Goal: Information Seeking & Learning: Check status

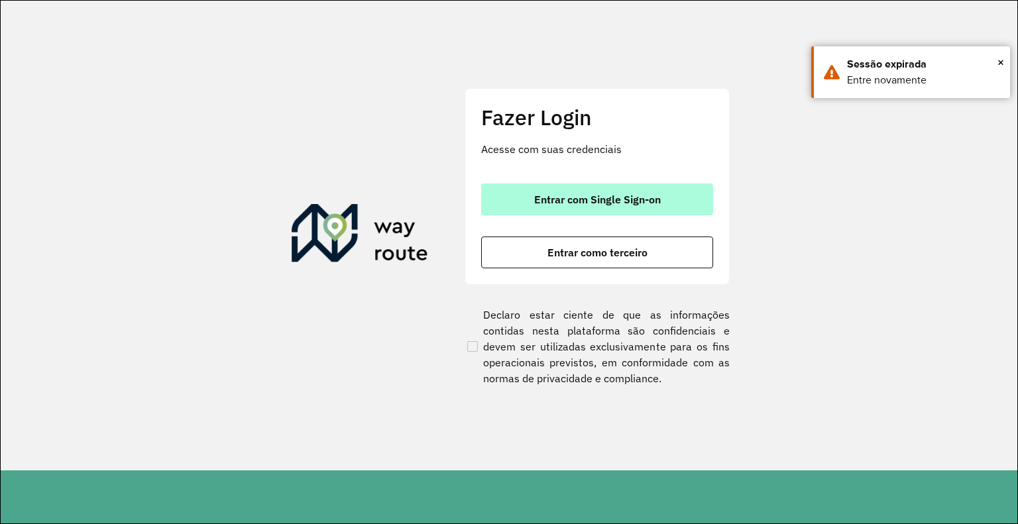
click at [614, 194] on span "Entrar com Single Sign-on" at bounding box center [597, 199] width 127 height 11
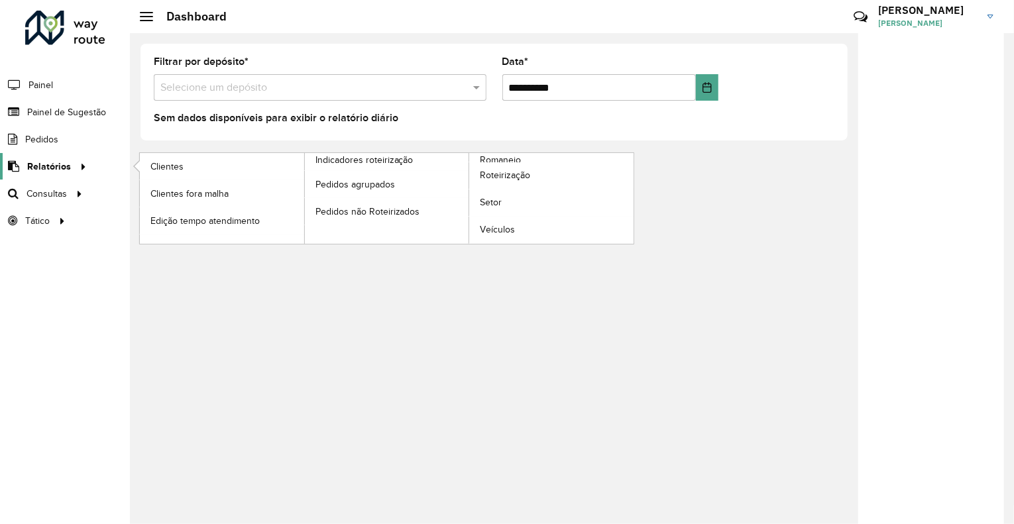
click at [58, 167] on span "Relatórios" at bounding box center [49, 167] width 44 height 14
click at [172, 164] on span "Clientes" at bounding box center [168, 167] width 36 height 14
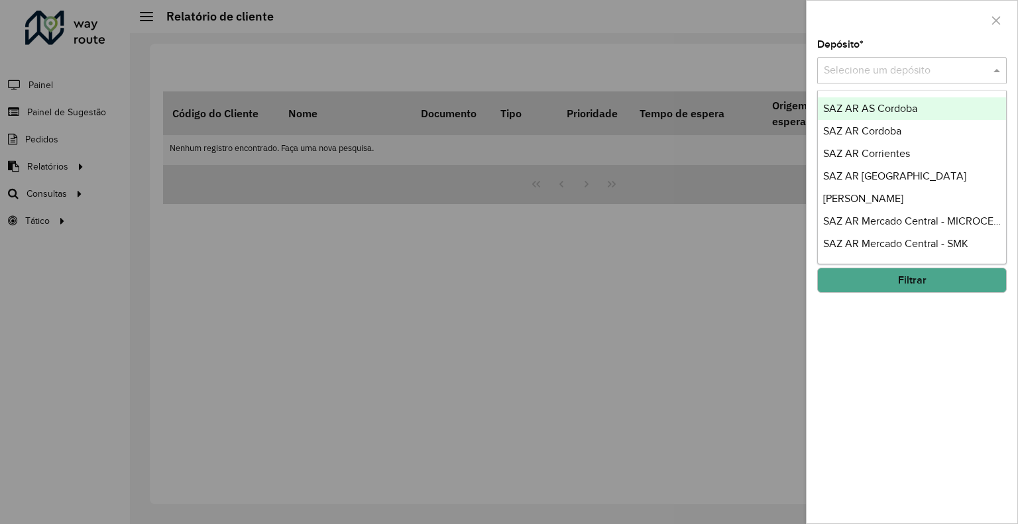
click at [886, 76] on input "text" at bounding box center [899, 71] width 150 height 16
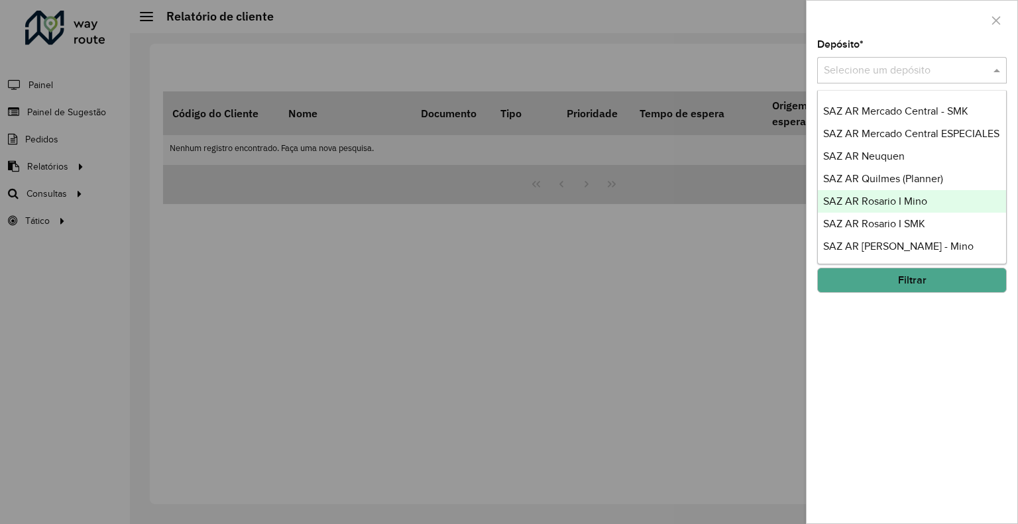
scroll to position [199, 0]
drag, startPoint x: 549, startPoint y: 266, endPoint x: 390, endPoint y: 199, distance: 173.2
click at [549, 266] on div at bounding box center [509, 262] width 1018 height 524
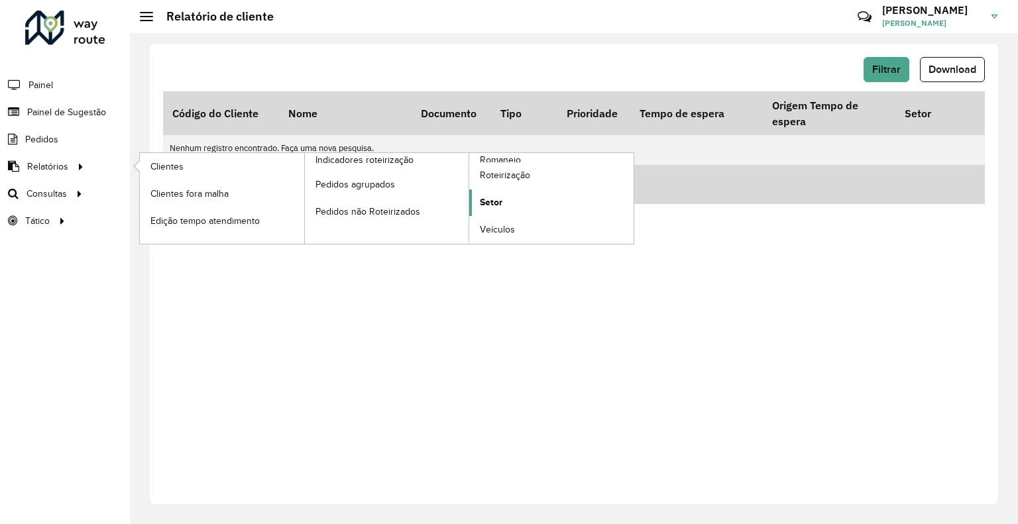
click at [506, 199] on link "Setor" at bounding box center [551, 203] width 164 height 27
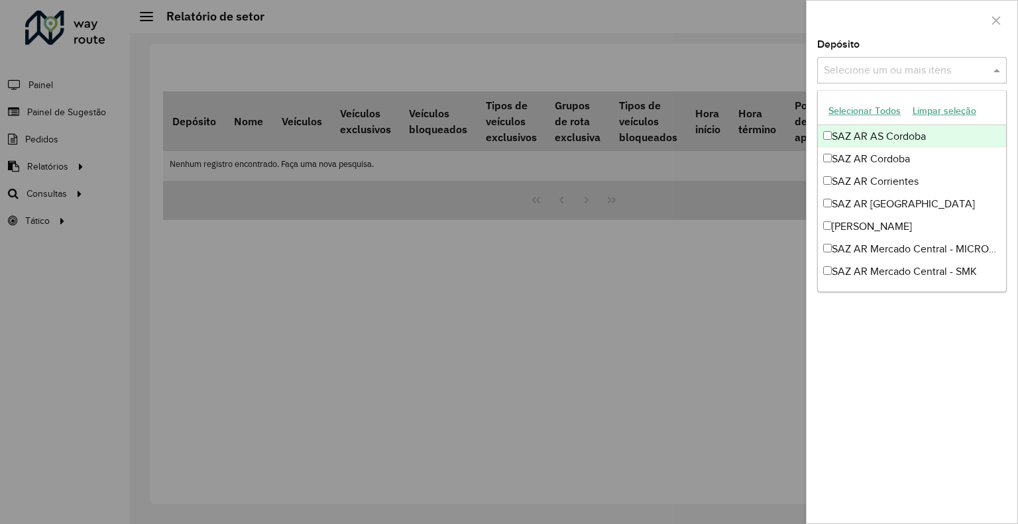
click at [883, 64] on input "text" at bounding box center [905, 71] width 170 height 16
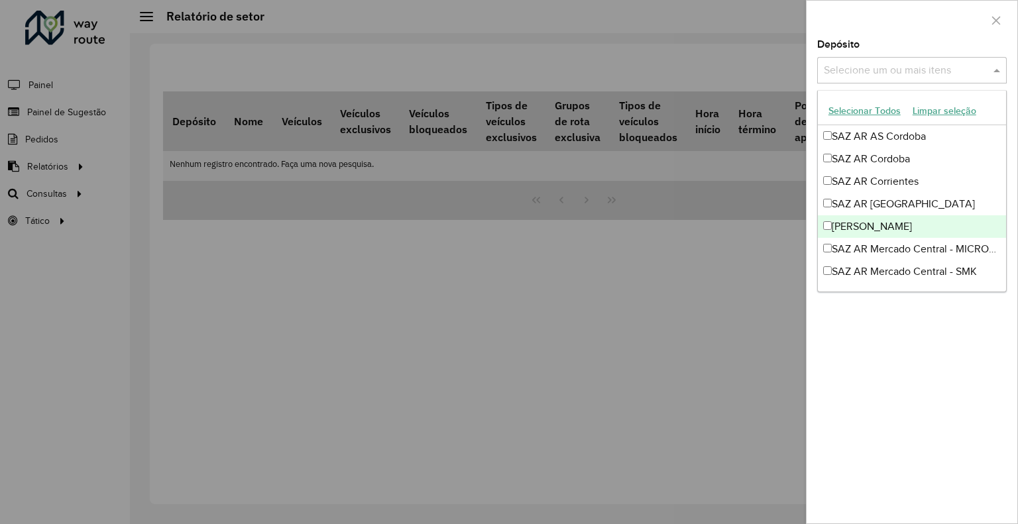
scroll to position [66, 0]
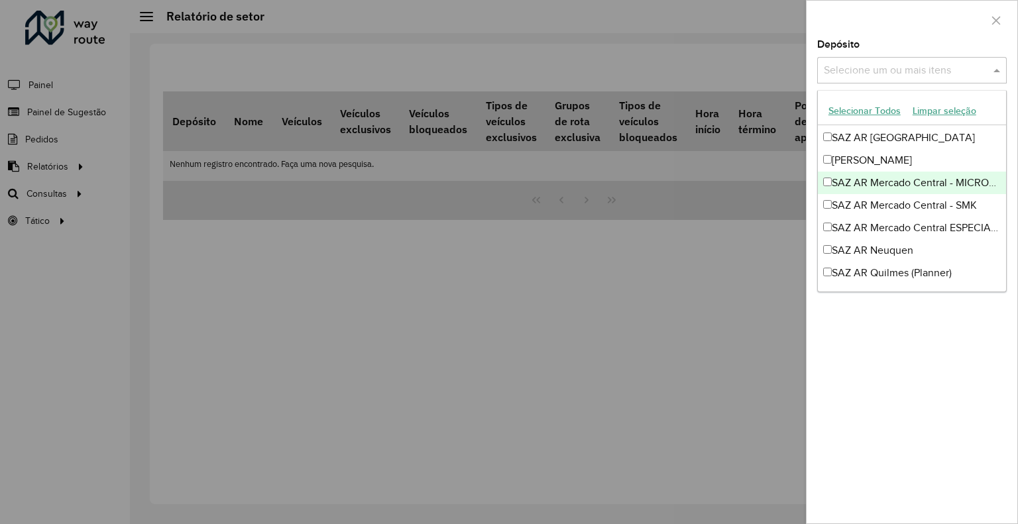
click at [887, 188] on div "SAZ AR Mercado Central - MICROCENTRO" at bounding box center [912, 183] width 188 height 23
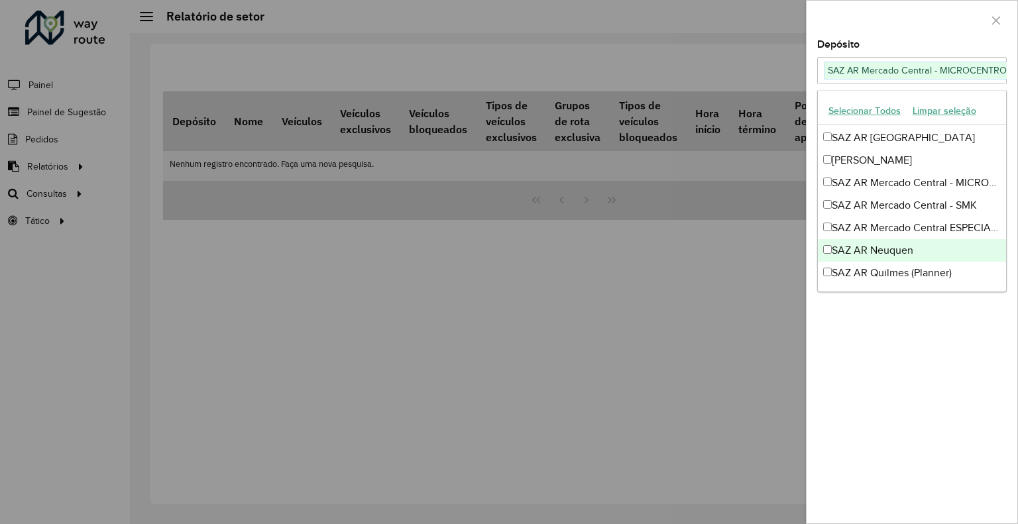
drag, startPoint x: 763, startPoint y: 259, endPoint x: 771, endPoint y: 256, distance: 9.0
click at [764, 258] on div at bounding box center [509, 262] width 1018 height 524
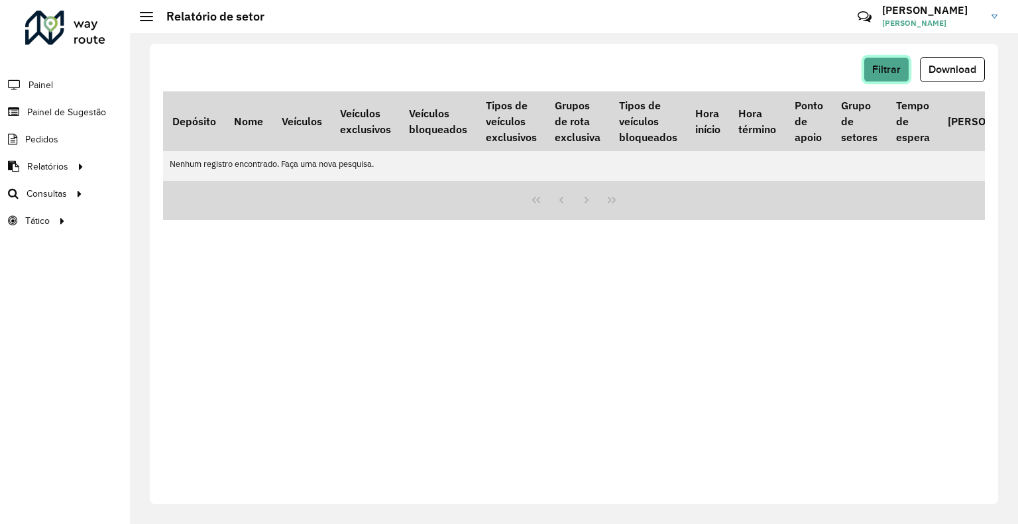
click at [881, 71] on span "Filtrar" at bounding box center [886, 69] width 28 height 11
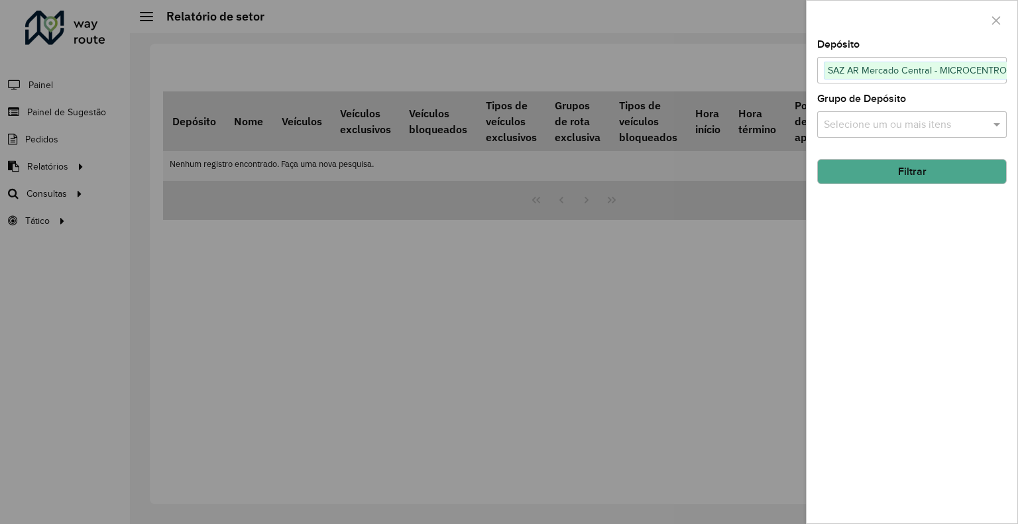
click at [875, 173] on button "Filtrar" at bounding box center [912, 171] width 190 height 25
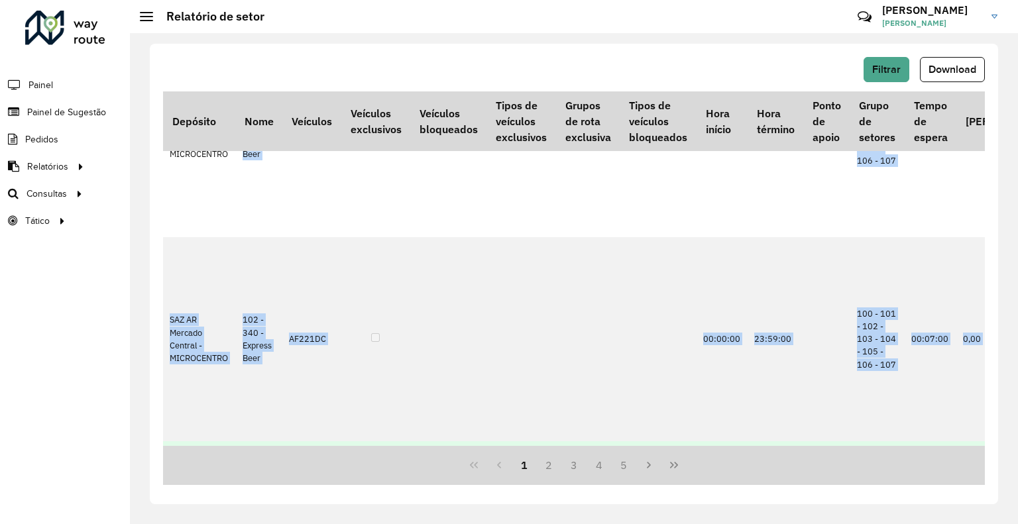
drag, startPoint x: 249, startPoint y: 441, endPoint x: 261, endPoint y: 439, distance: 12.0
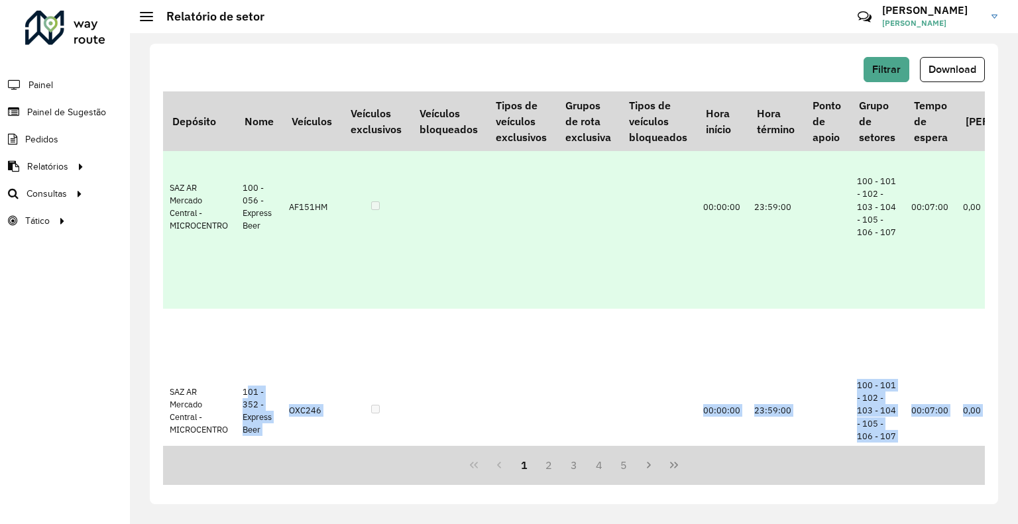
scroll to position [0, 0]
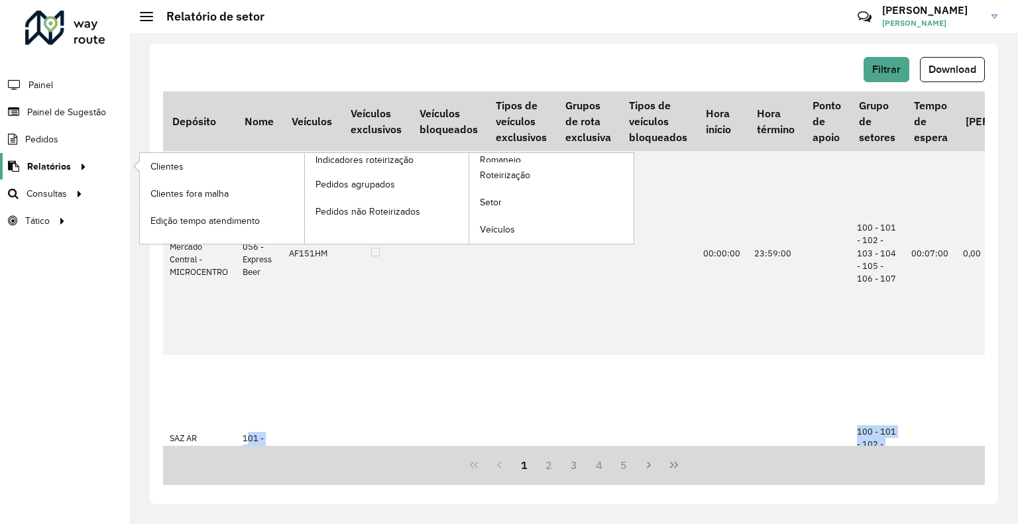
click at [50, 158] on link "Relatórios" at bounding box center [45, 166] width 91 height 27
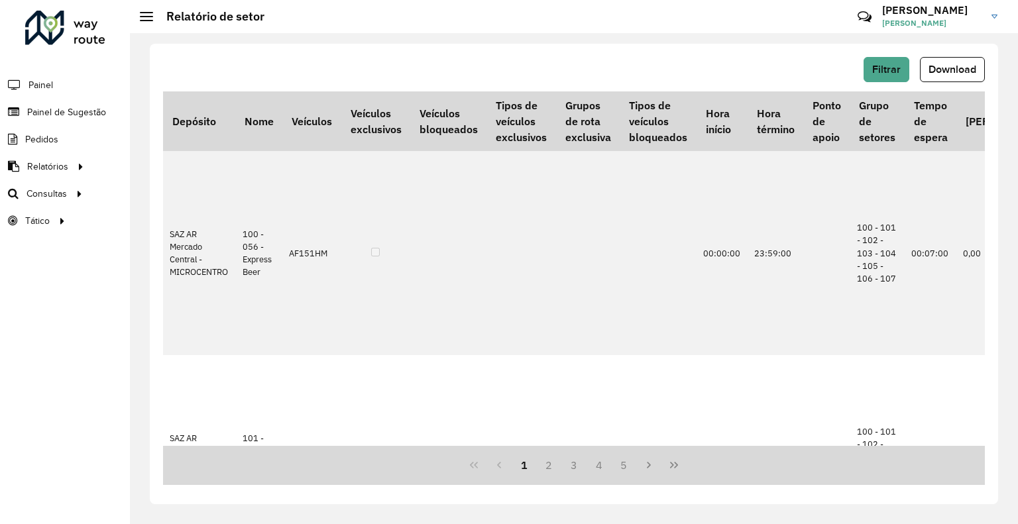
drag, startPoint x: 19, startPoint y: 360, endPoint x: 29, endPoint y: 357, distance: 11.1
click at [19, 360] on div "Roteirizador AmbevTech Painel Painel de Sugestão Pedidos Relatórios Clientes Cl…" at bounding box center [65, 262] width 130 height 524
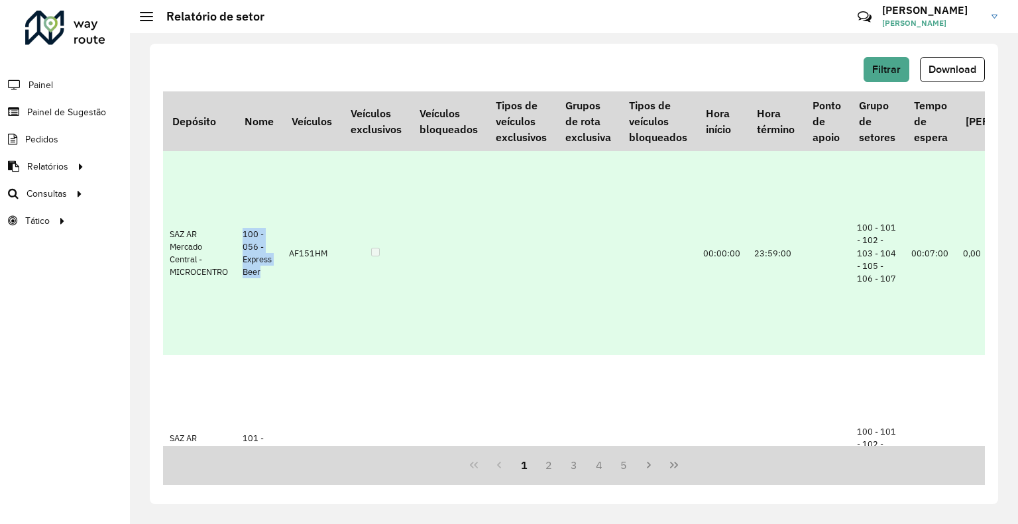
drag, startPoint x: 243, startPoint y: 234, endPoint x: 262, endPoint y: 272, distance: 42.1
click at [262, 272] on td "100 - 056 - Express Beer" at bounding box center [259, 253] width 47 height 204
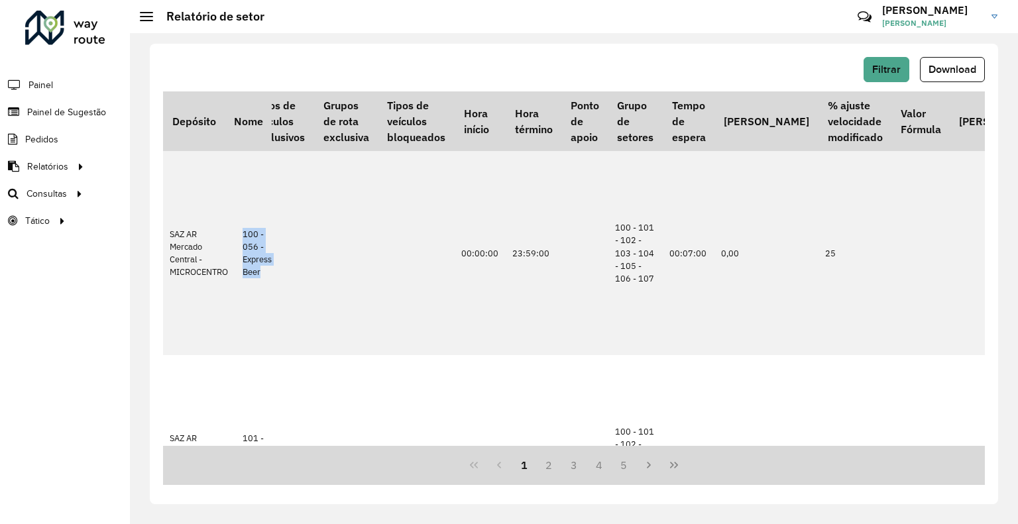
scroll to position [0, 192]
